Goal: Find specific page/section: Find specific page/section

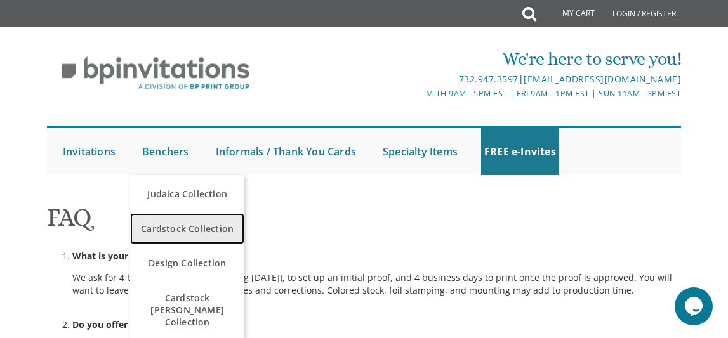
click at [186, 219] on span "Cardstock Collection" at bounding box center [187, 228] width 108 height 25
click at [190, 231] on span "Cardstock Collection" at bounding box center [187, 228] width 108 height 25
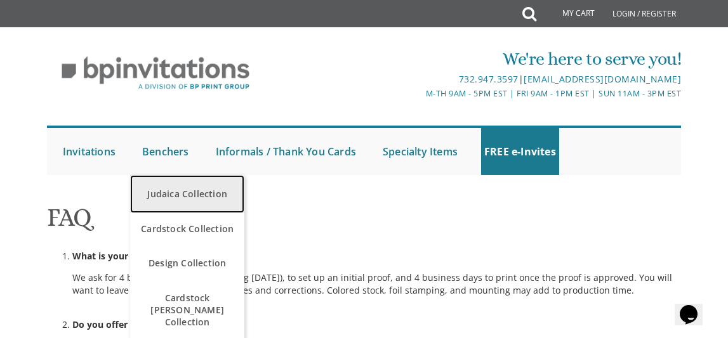
click at [171, 194] on link "Judaica Collection" at bounding box center [187, 194] width 114 height 38
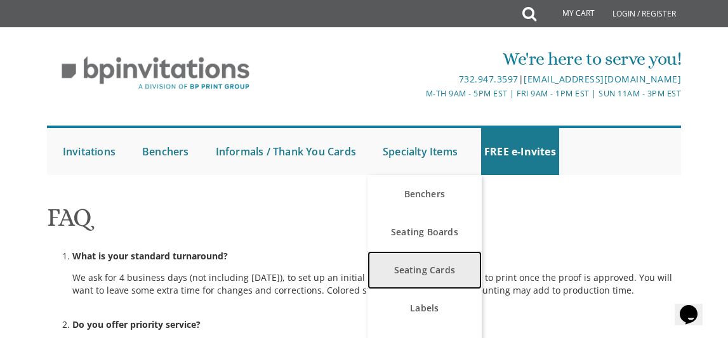
click at [435, 270] on link "Seating Cards" at bounding box center [425, 270] width 114 height 38
